Goal: Task Accomplishment & Management: Manage account settings

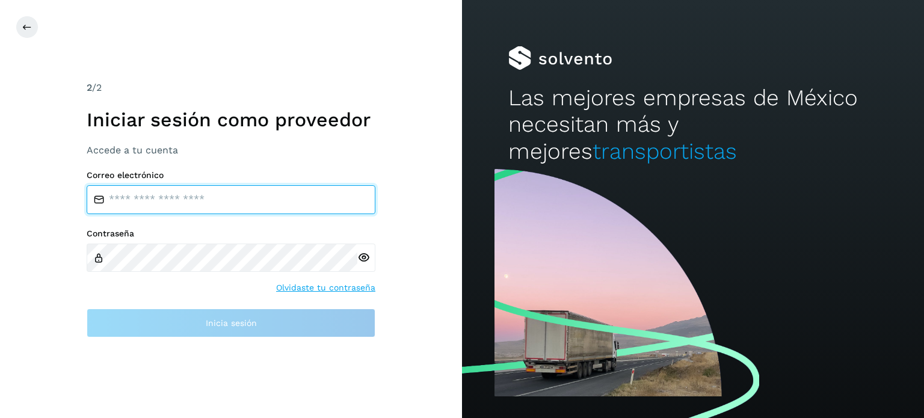
type input "**********"
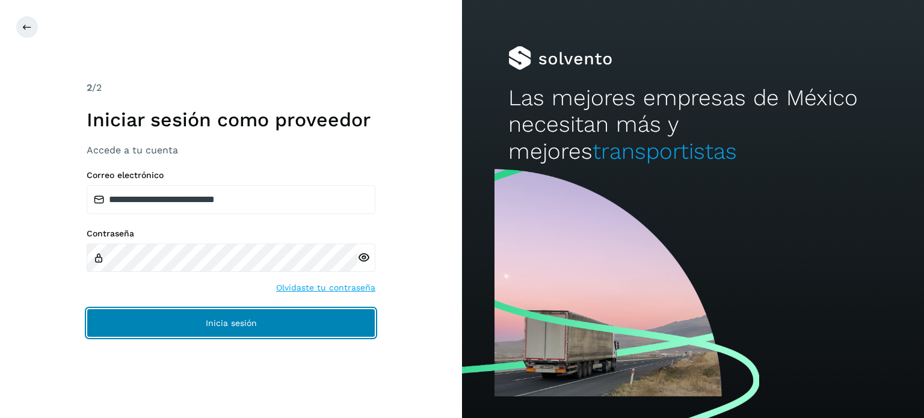
click at [106, 321] on button "Inicia sesión" at bounding box center [231, 323] width 289 height 29
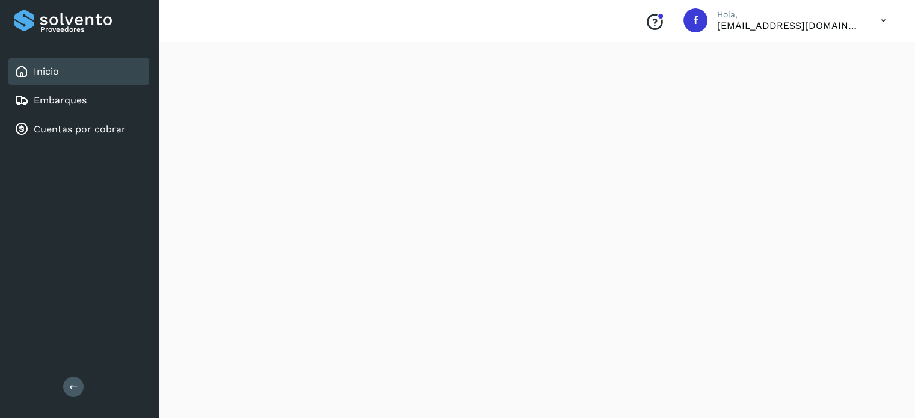
scroll to position [1113, 0]
